Goal: Information Seeking & Learning: Understand process/instructions

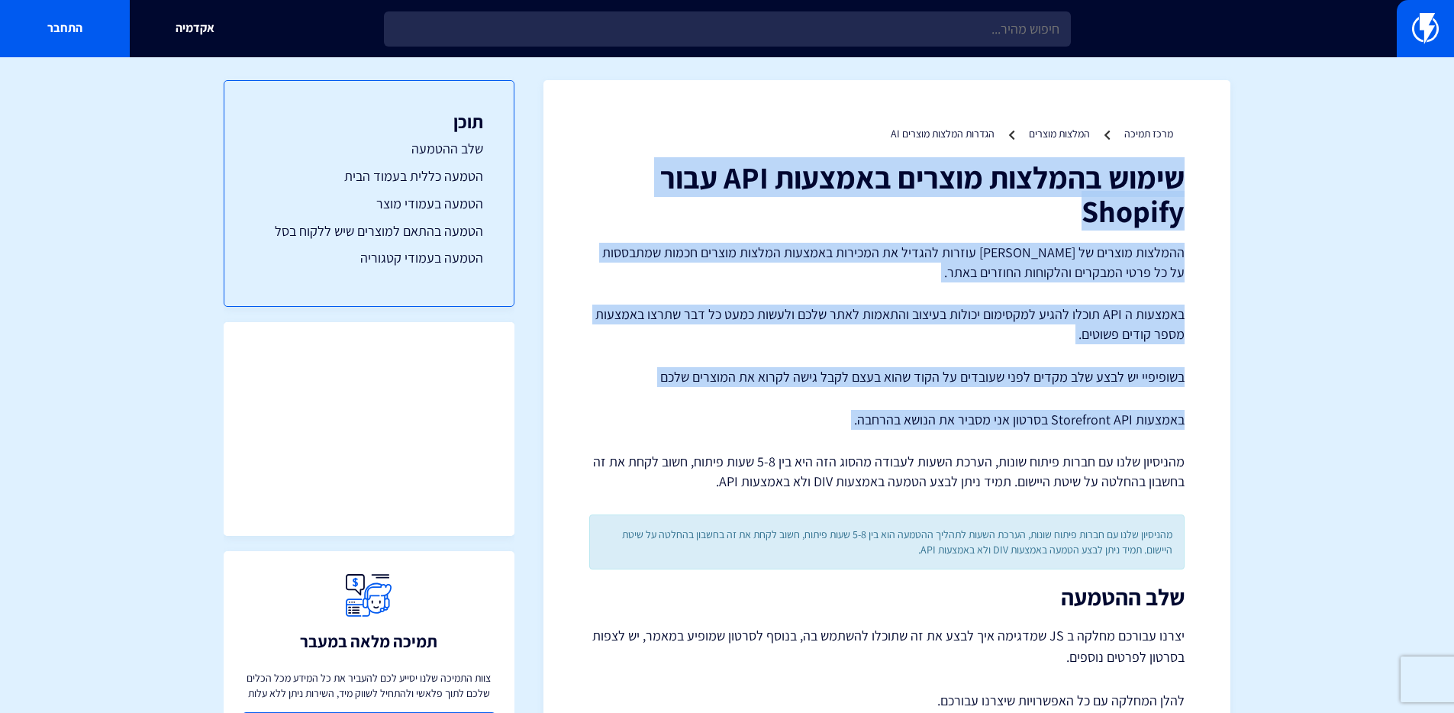
drag, startPoint x: 797, startPoint y: 227, endPoint x: 734, endPoint y: 449, distance: 231.5
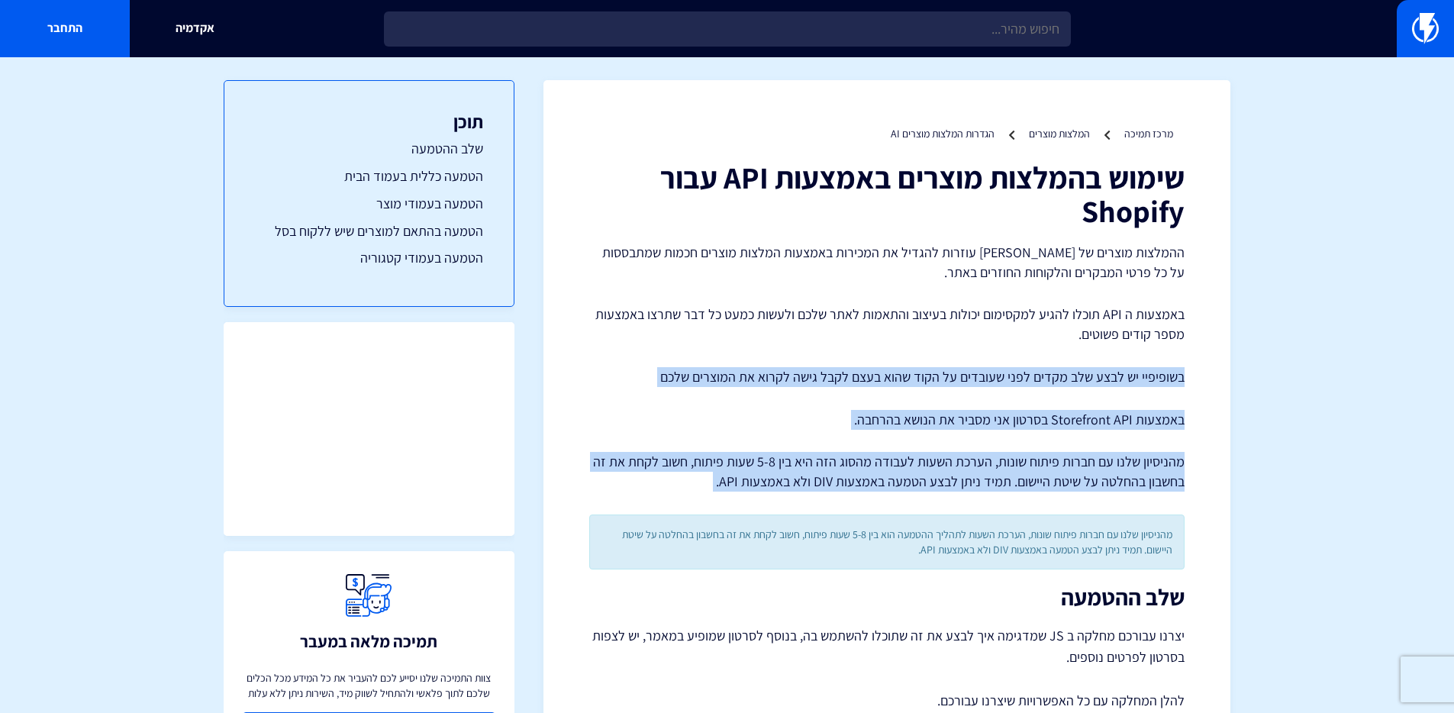
drag, startPoint x: 695, startPoint y: 462, endPoint x: 772, endPoint y: 312, distance: 168.6
click at [772, 312] on p "באמצעות ה API תוכלו להגיע למקסימום יכולות בעיצוב והתאמות לאתר שלכם ולעשות כמעט …" at bounding box center [886, 323] width 595 height 39
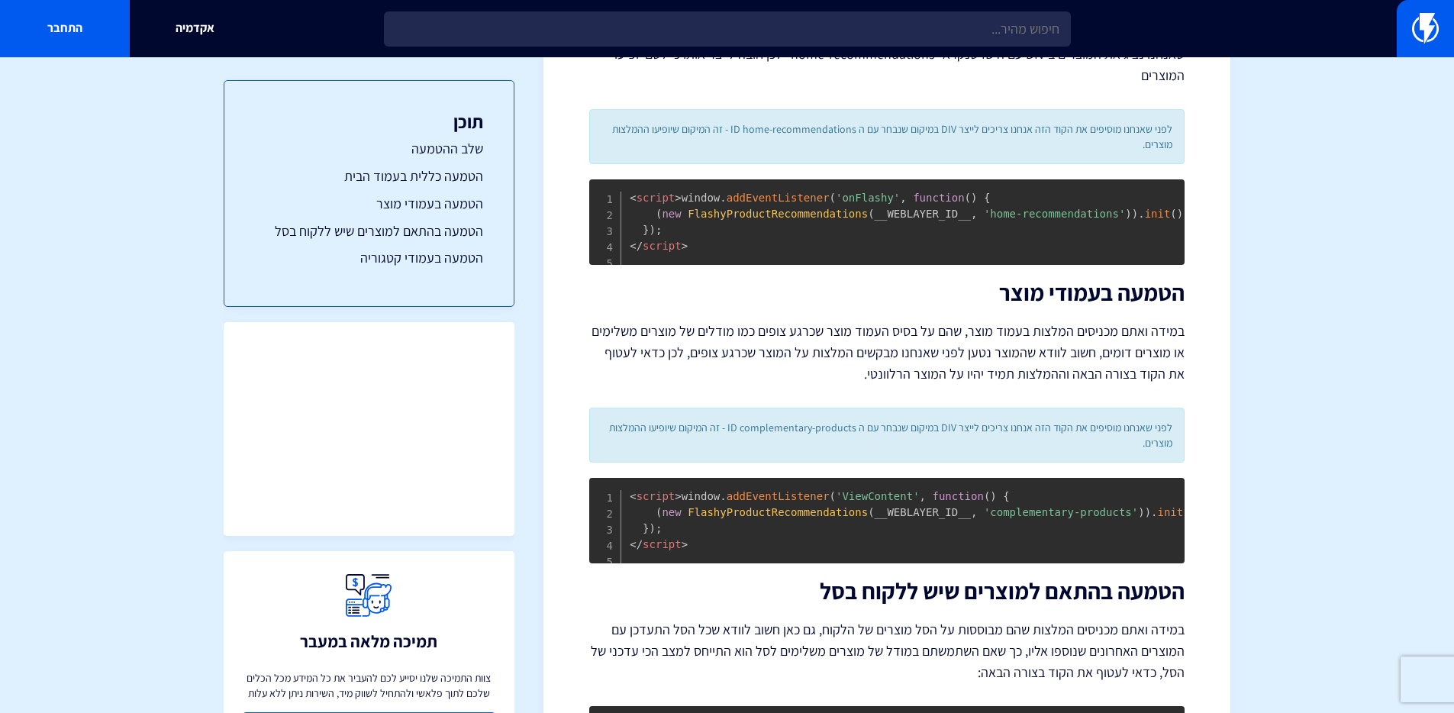
scroll to position [3462, 0]
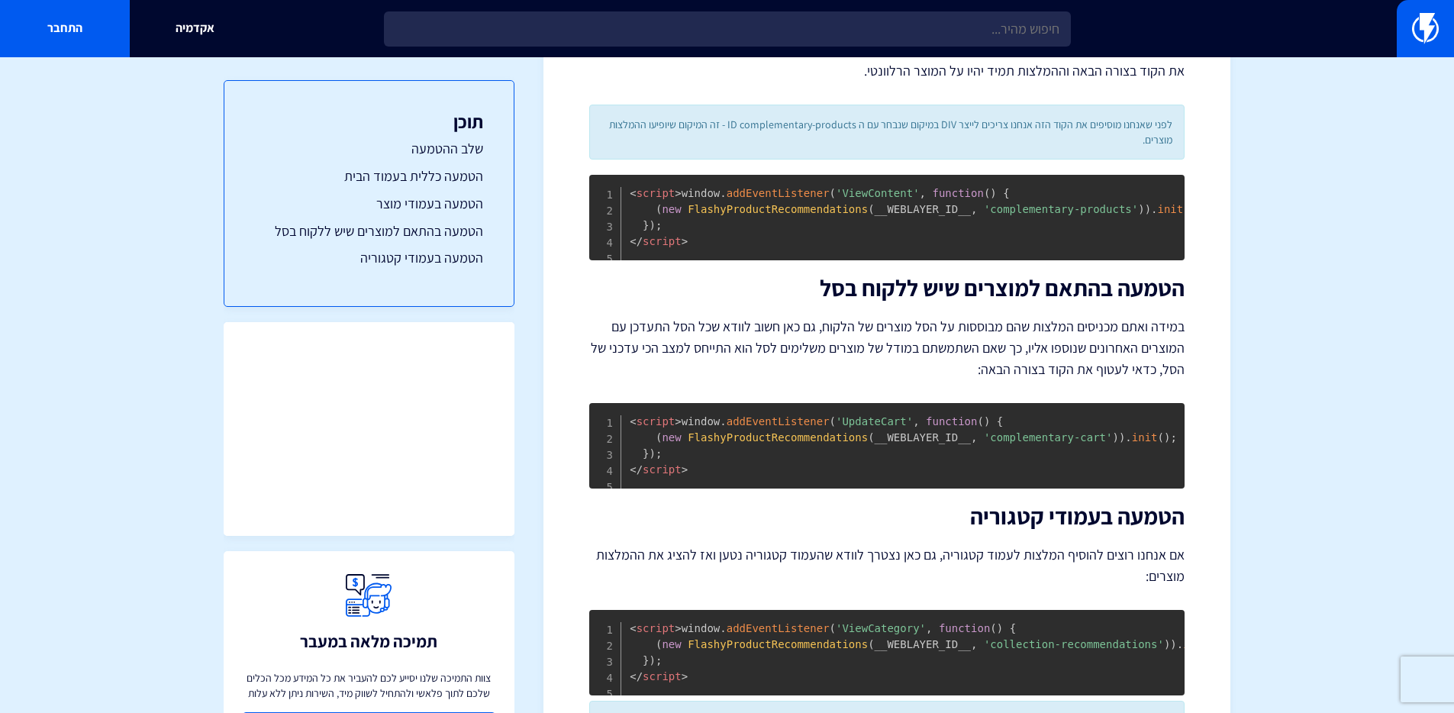
drag, startPoint x: 788, startPoint y: 275, endPoint x: 714, endPoint y: 241, distance: 81.3
drag, startPoint x: 793, startPoint y: 247, endPoint x: 810, endPoint y: 264, distance: 23.7
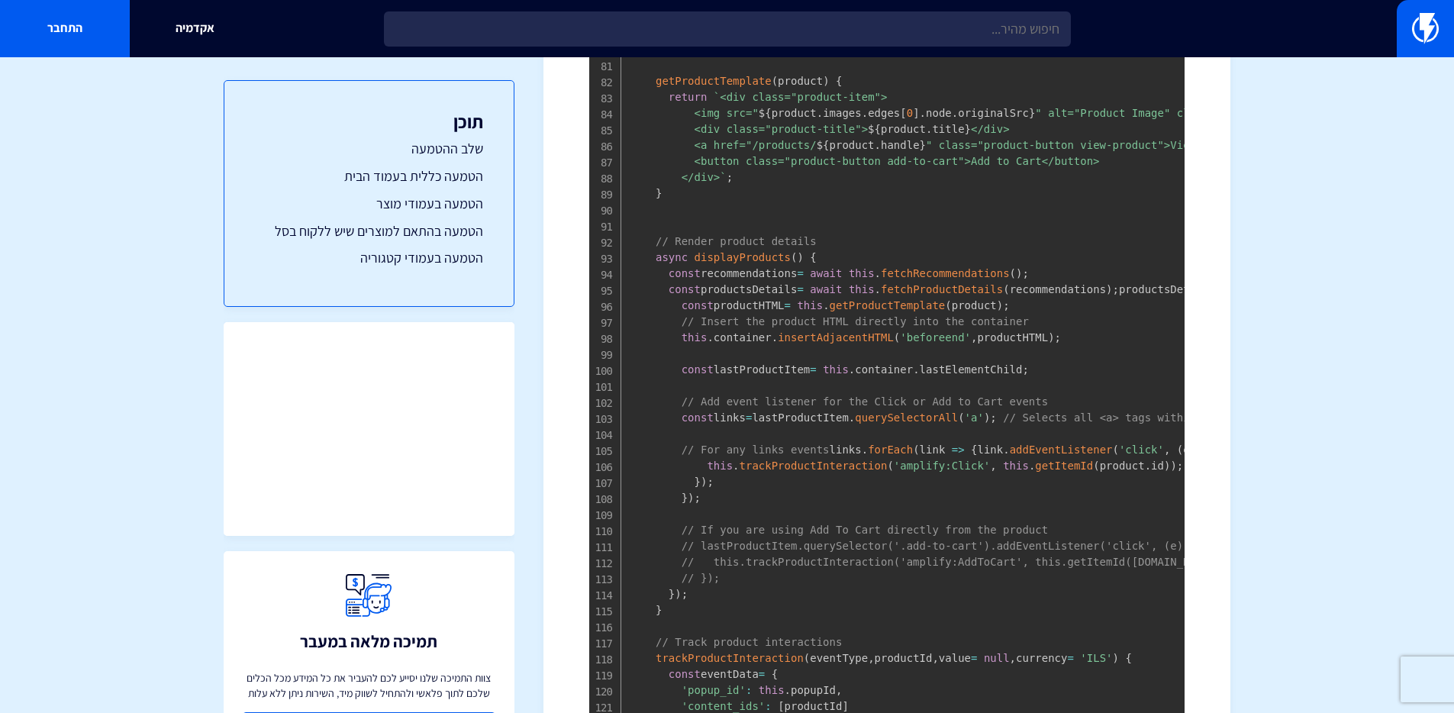
scroll to position [0, 0]
